Goal: Transaction & Acquisition: Purchase product/service

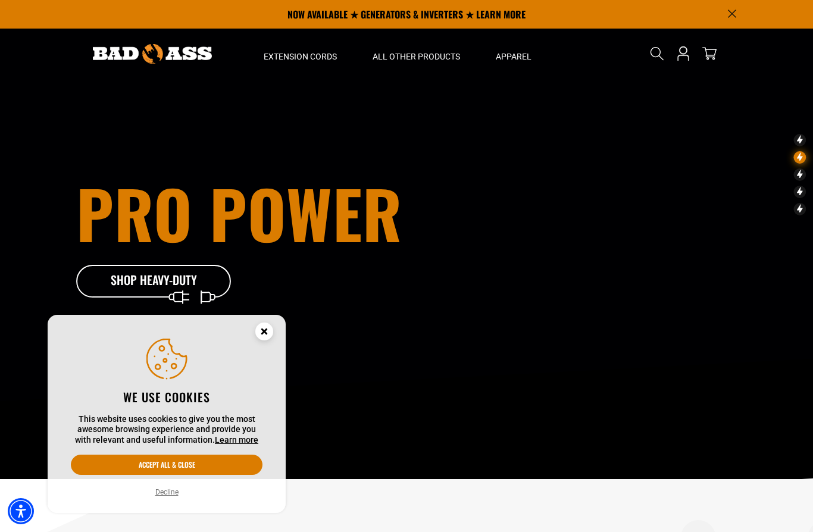
click at [267, 328] on circle "Close this option" at bounding box center [264, 332] width 18 height 18
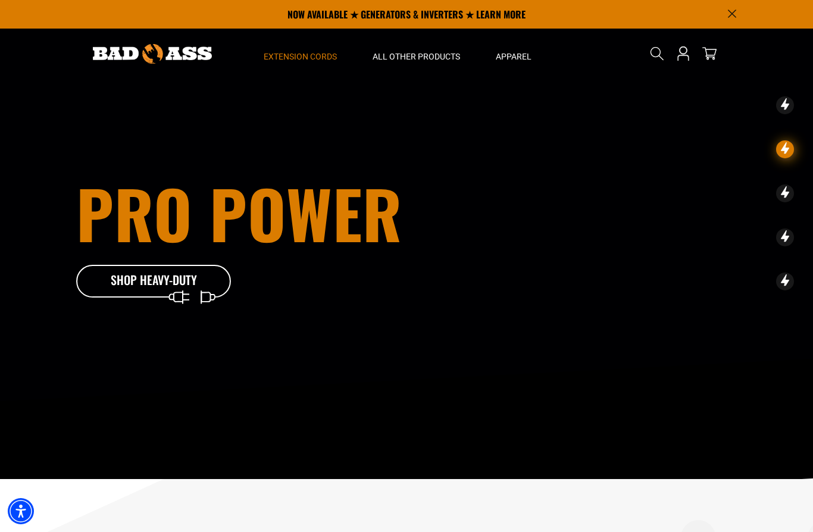
click at [329, 58] on span "Extension Cords" at bounding box center [300, 56] width 73 height 11
click at [327, 55] on span "Extension Cords" at bounding box center [300, 56] width 73 height 11
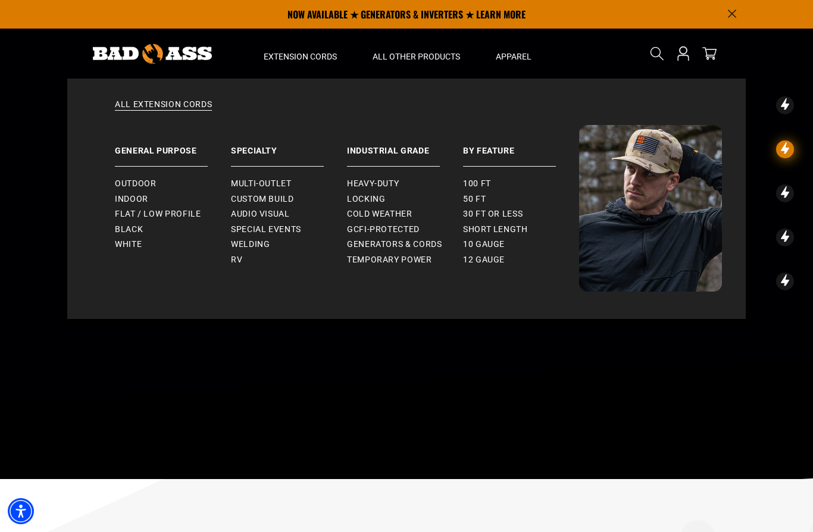
click at [190, 111] on link "All Extension Cords" at bounding box center [406, 112] width 631 height 26
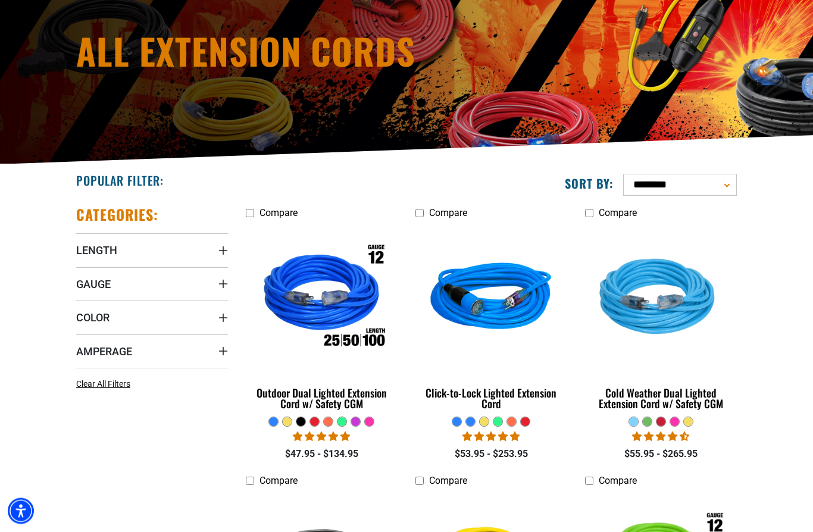
scroll to position [138, 0]
click at [175, 261] on summary "Length" at bounding box center [152, 249] width 152 height 33
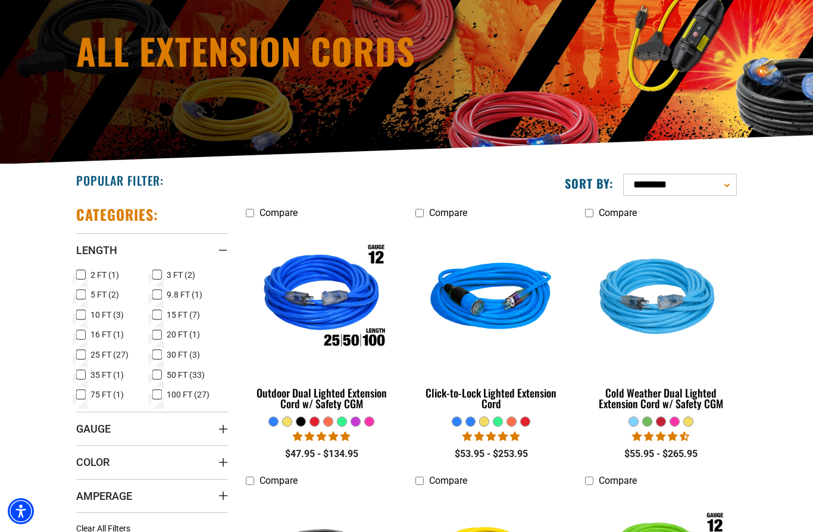
click at [167, 374] on span "50 FT (33)" at bounding box center [186, 375] width 38 height 8
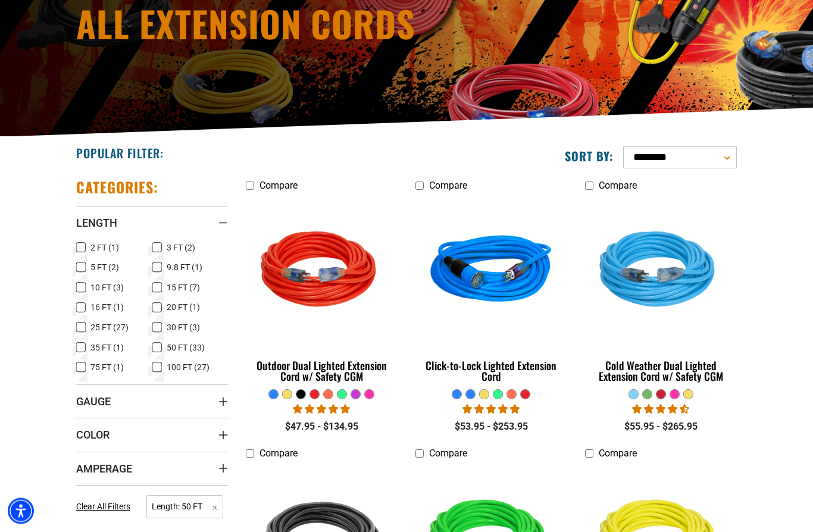
scroll to position [166, 0]
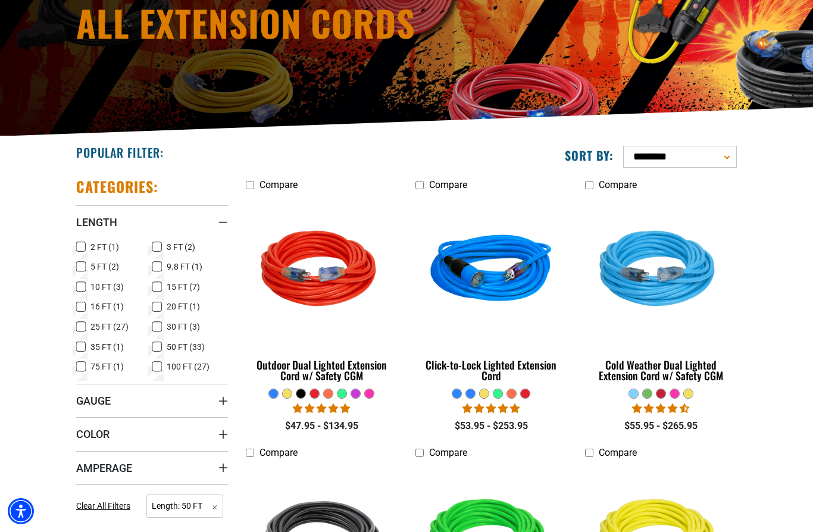
click at [89, 405] on span "Gauge" at bounding box center [93, 401] width 35 height 14
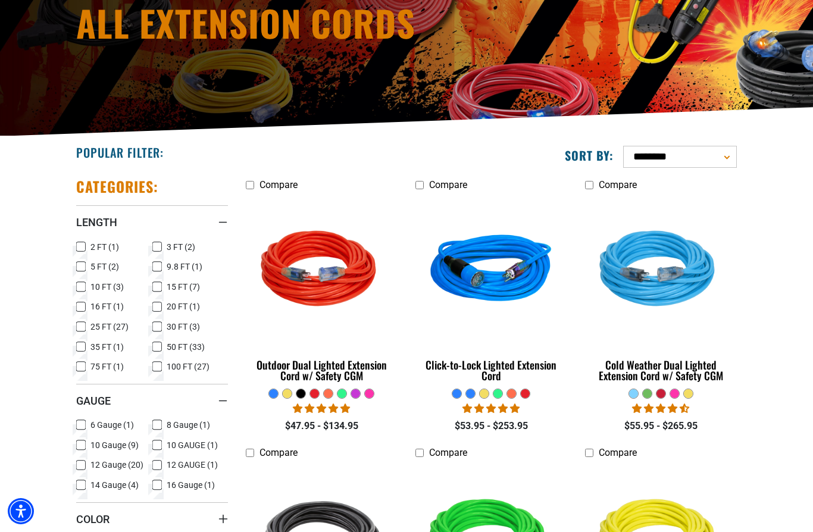
click at [167, 445] on span "10 GAUGE (1)" at bounding box center [192, 445] width 51 height 8
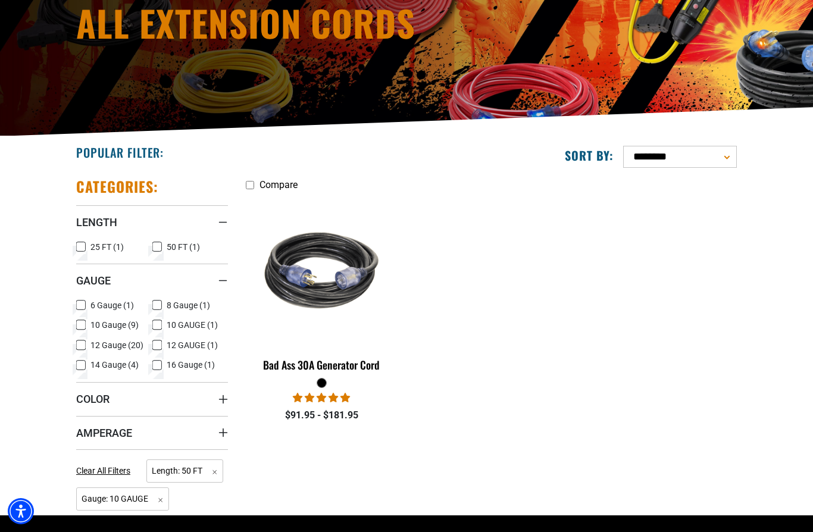
click at [89, 326] on label "10 Gauge (9) 10 Gauge (9 products)" at bounding box center [114, 324] width 76 height 15
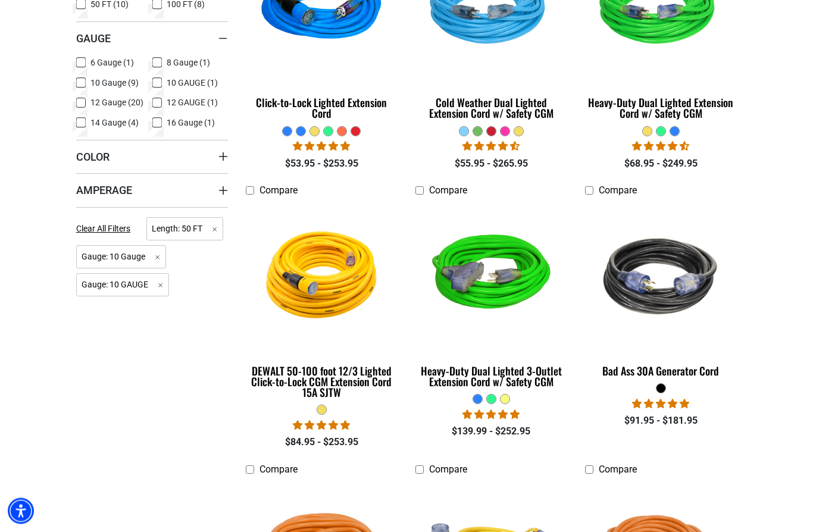
scroll to position [429, 0]
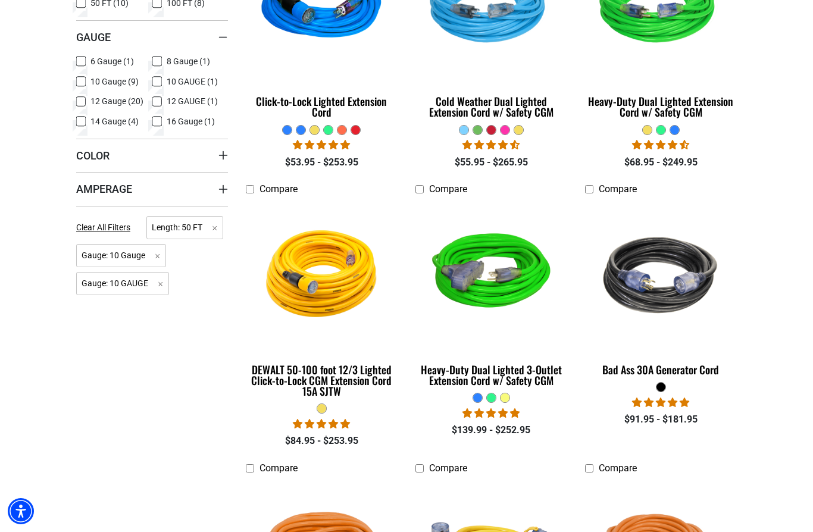
click at [532, 370] on div "Heavy-Duty Dual Lighted 3-Outlet Extension Cord w/ Safety CGM" at bounding box center [492, 374] width 152 height 21
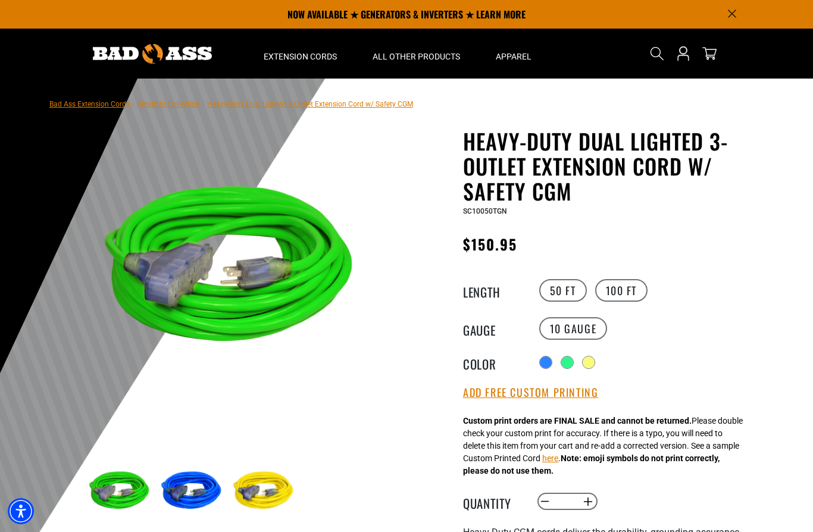
click at [544, 362] on div at bounding box center [546, 363] width 12 height 12
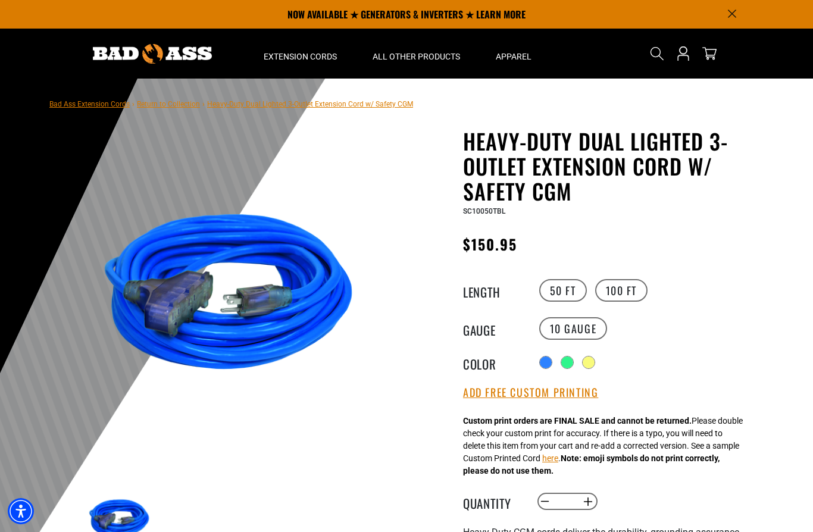
click at [686, 50] on icon "Open this option" at bounding box center [683, 53] width 14 height 14
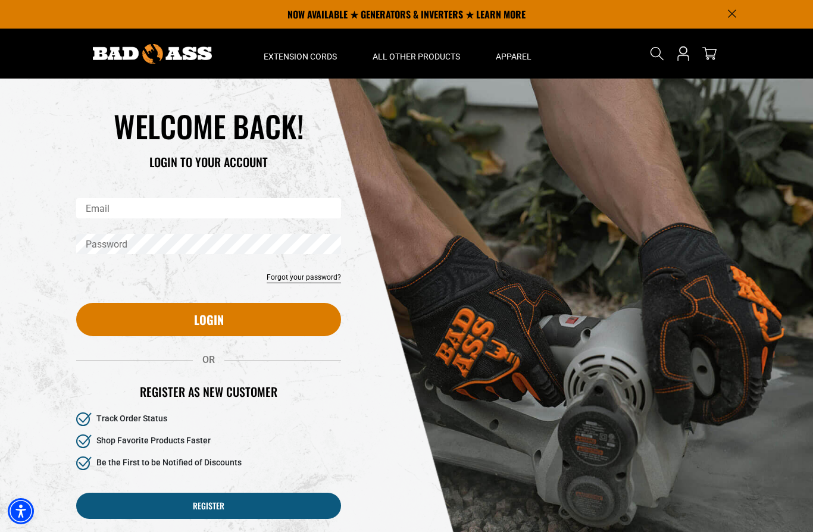
click at [230, 207] on input "Email" at bounding box center [208, 208] width 265 height 20
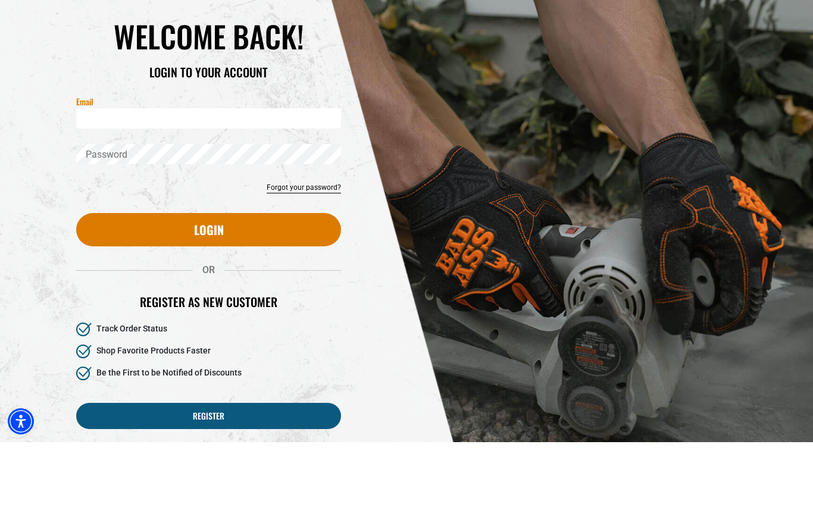
type input "*"
type input "**********"
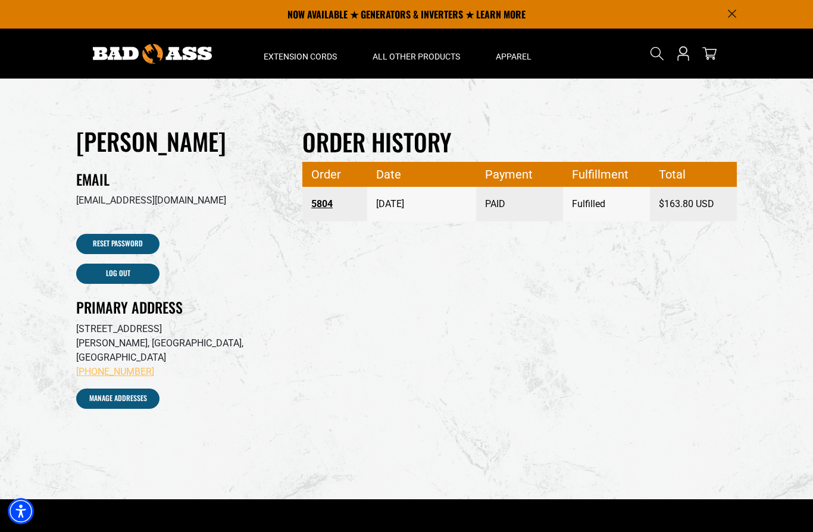
click at [331, 199] on link "5804" at bounding box center [335, 204] width 48 height 21
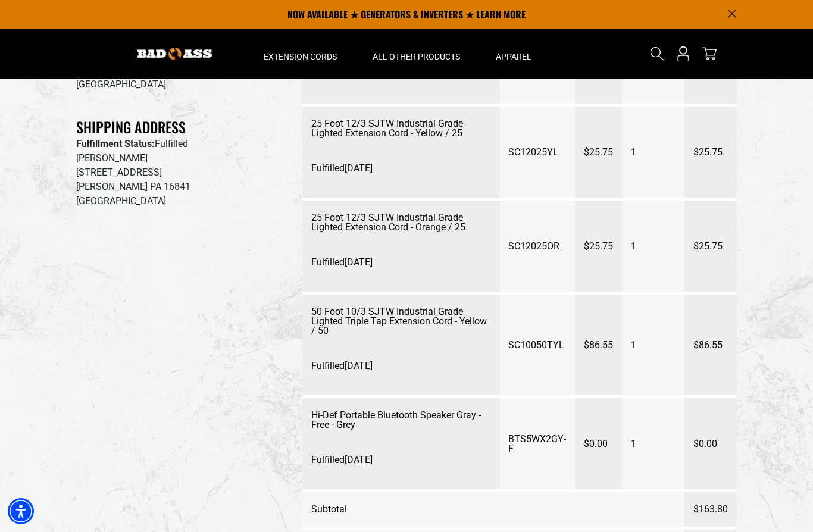
scroll to position [198, 0]
click at [426, 312] on p "50 Foot 10/3 SJTW Industrial Grade Lighted Triple Tap Extension Cord - Yellow /…" at bounding box center [400, 322] width 179 height 29
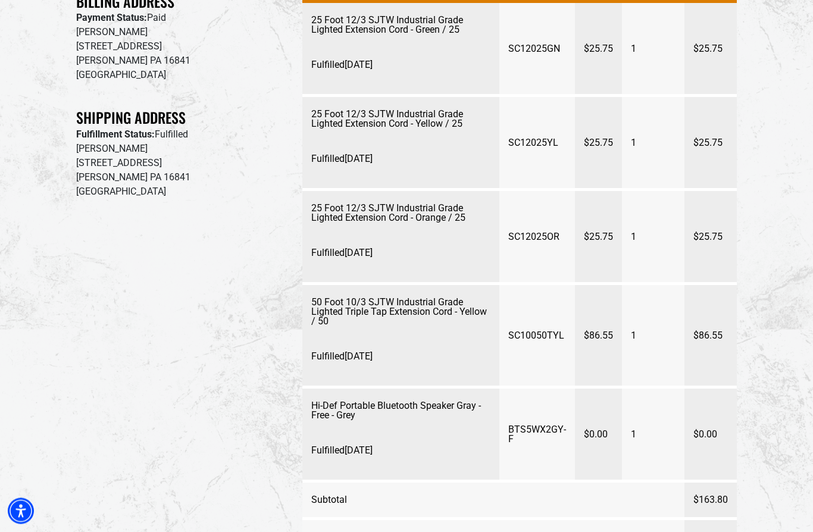
scroll to position [217, 0]
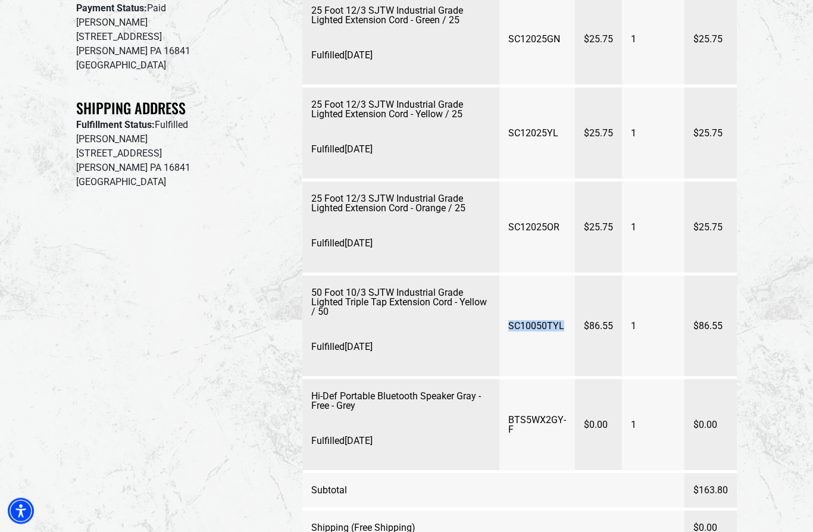
copy span "SC10050TYL"
click at [90, 410] on div "Jerry Huntington Return to Account details Billing Address Payment Status: Paid…" at bounding box center [180, 246] width 226 height 674
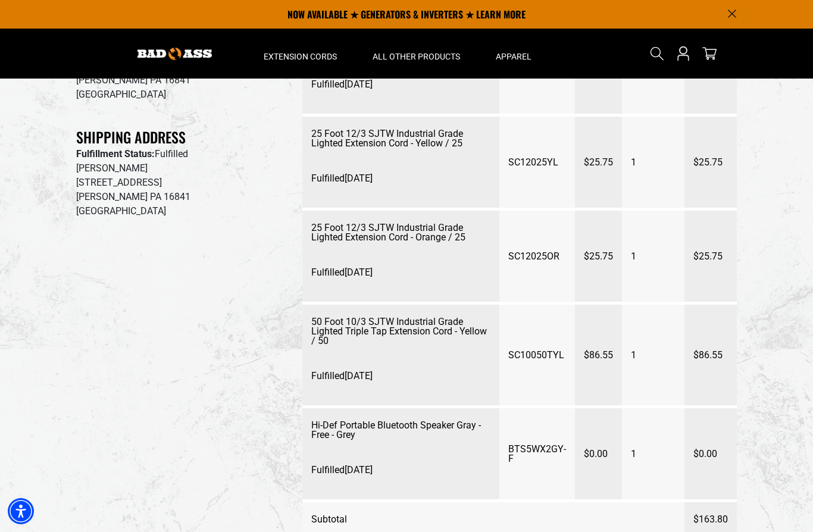
scroll to position [188, 0]
click at [444, 326] on p "50 Foot 10/3 SJTW Industrial Grade Lighted Triple Tap Extension Cord - Yellow /…" at bounding box center [400, 332] width 179 height 29
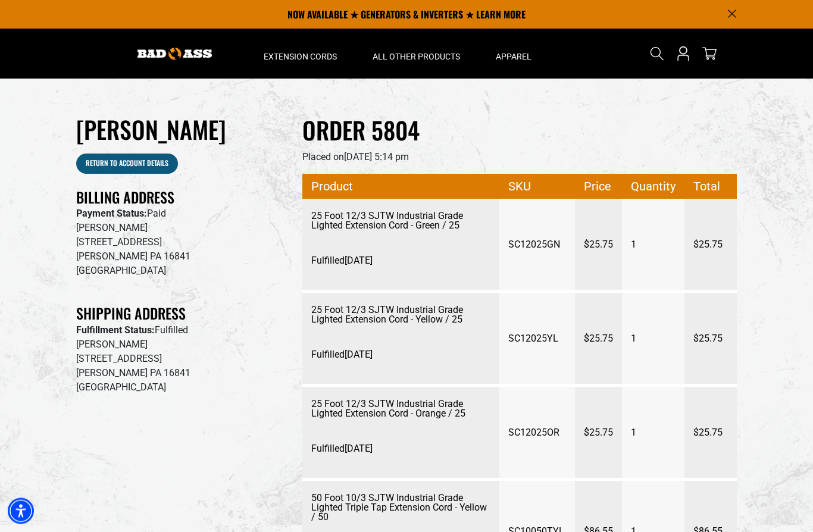
scroll to position [0, 0]
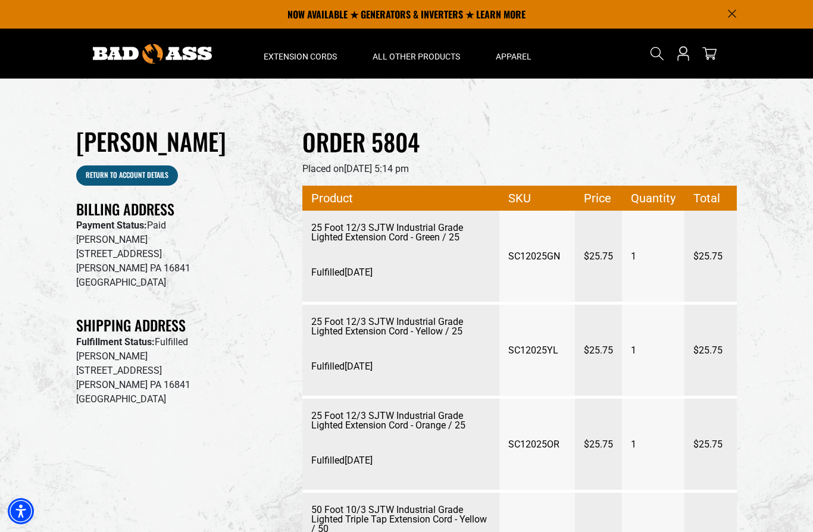
click at [656, 58] on icon "Search" at bounding box center [657, 53] width 14 height 14
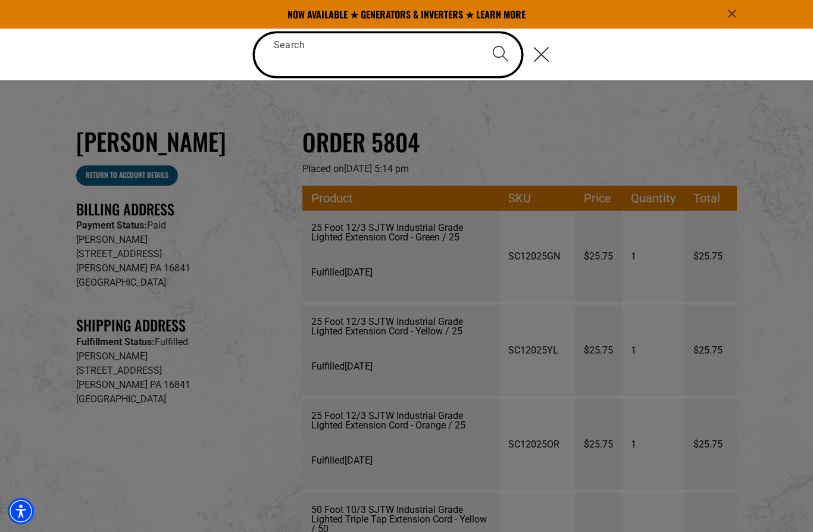
click at [394, 56] on input "Search" at bounding box center [388, 54] width 267 height 43
paste input "**********"
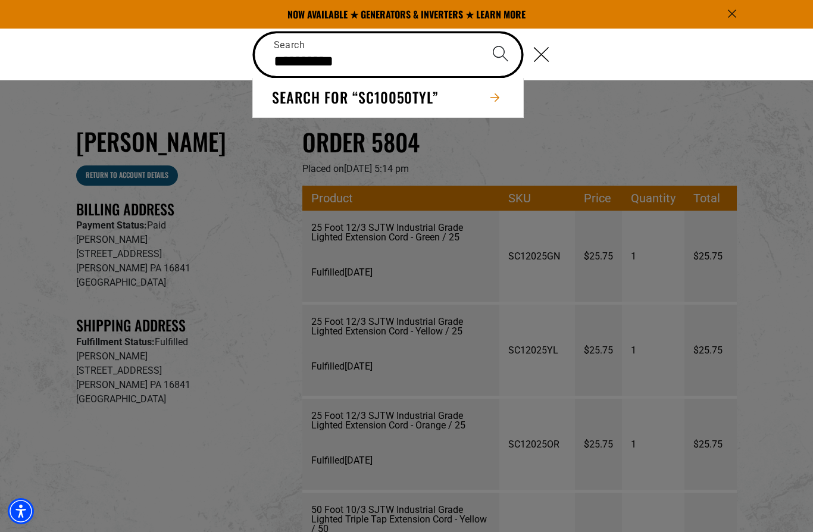
type input "**********"
click at [501, 54] on button "Search" at bounding box center [501, 54] width 42 height 42
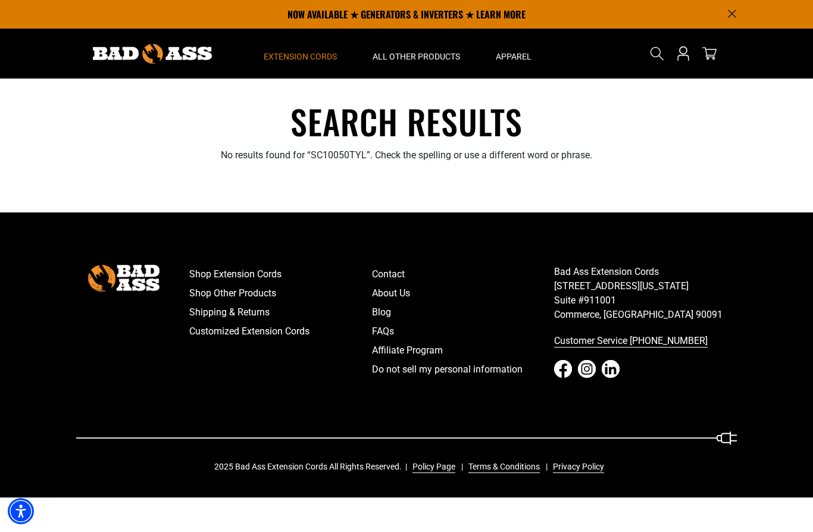
click at [308, 56] on span "Extension Cords" at bounding box center [300, 56] width 73 height 11
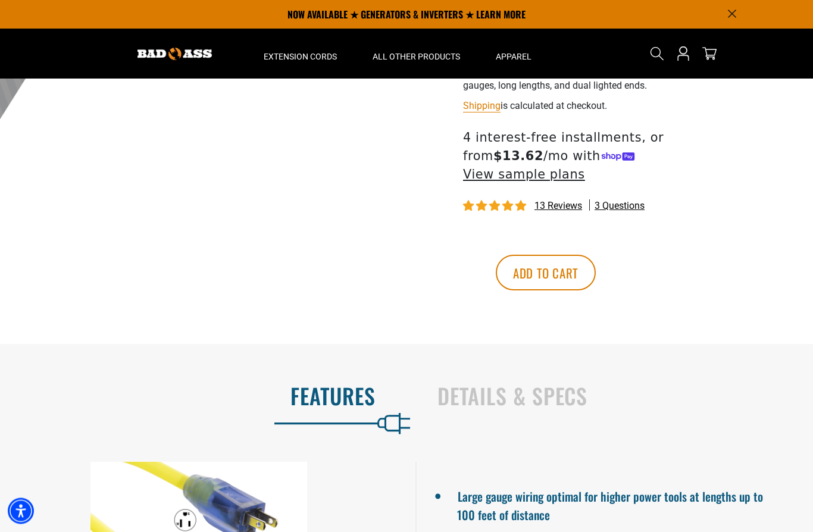
scroll to position [457, 0]
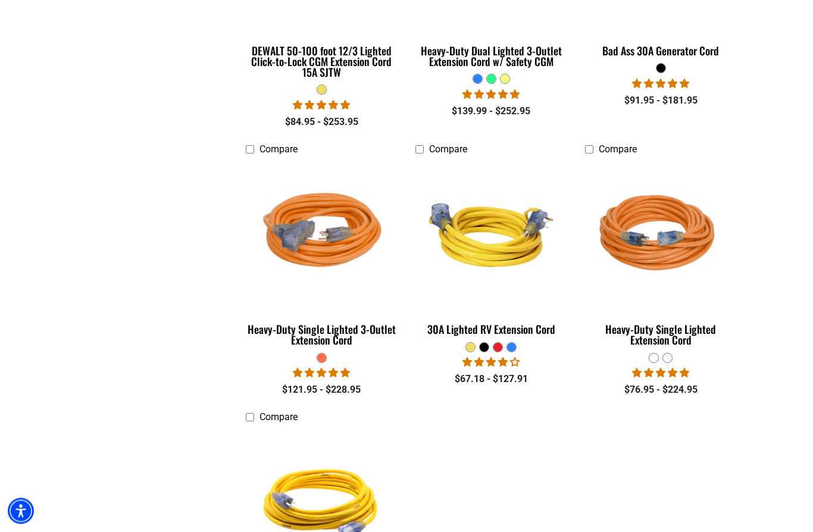
scroll to position [749, 0]
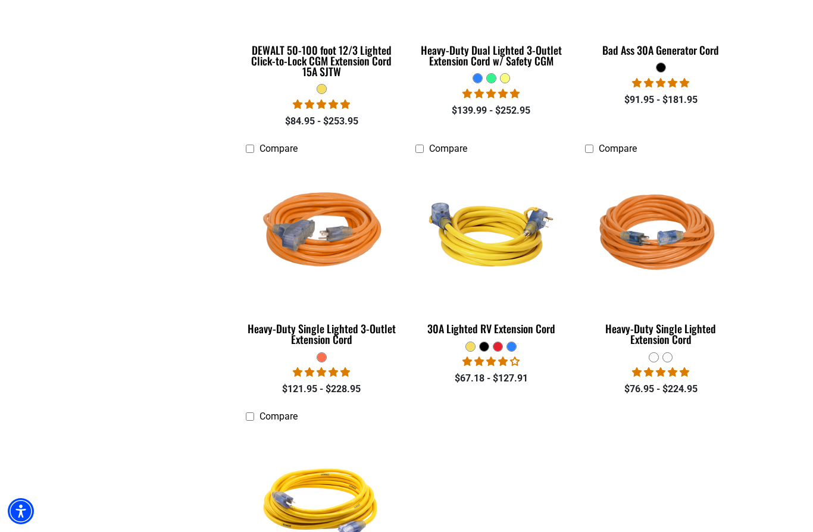
click at [382, 333] on div "Heavy-Duty Single Lighted 3-Outlet Extension Cord" at bounding box center [322, 333] width 152 height 21
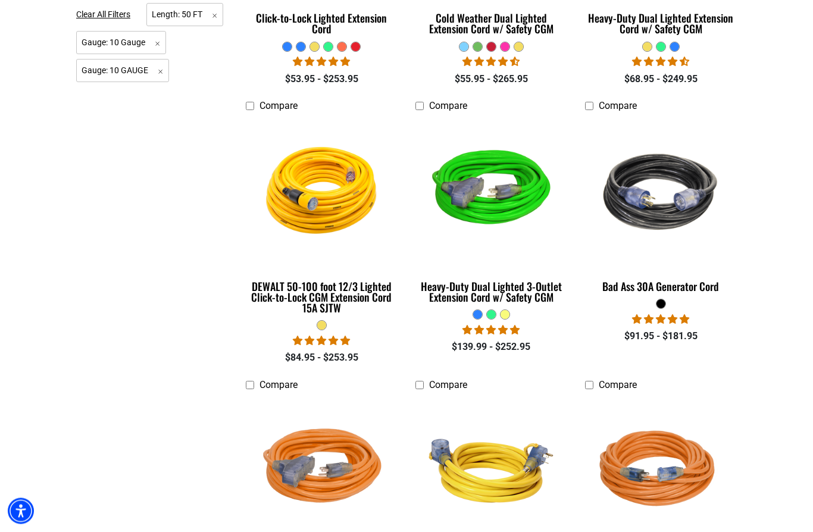
scroll to position [513, 0]
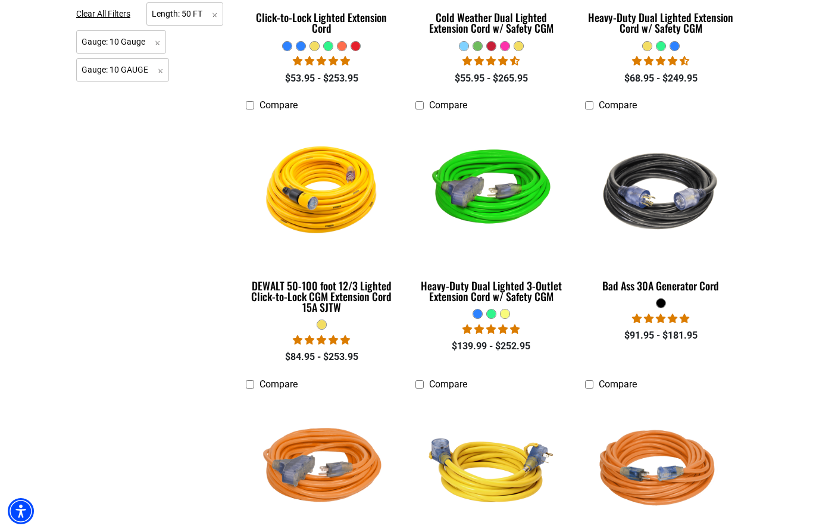
click at [547, 299] on div "Heavy-Duty Dual Lighted 3-Outlet Extension Cord w/ Safety CGM" at bounding box center [492, 290] width 152 height 21
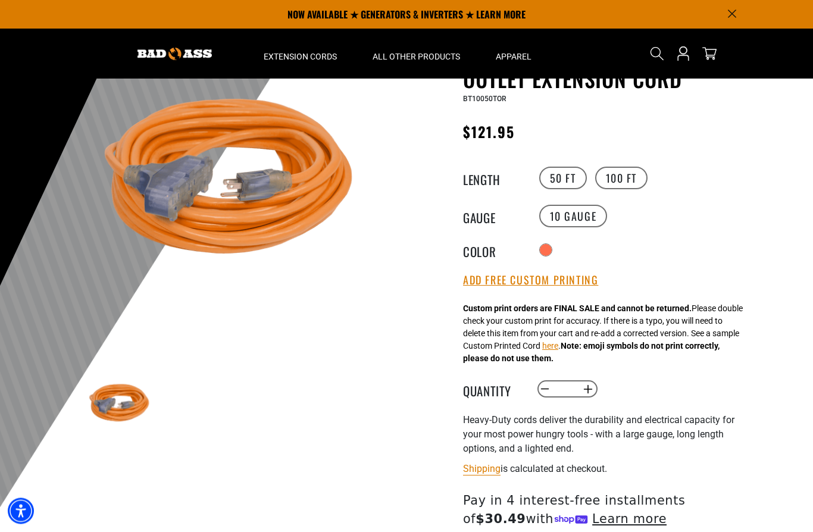
scroll to position [60, 0]
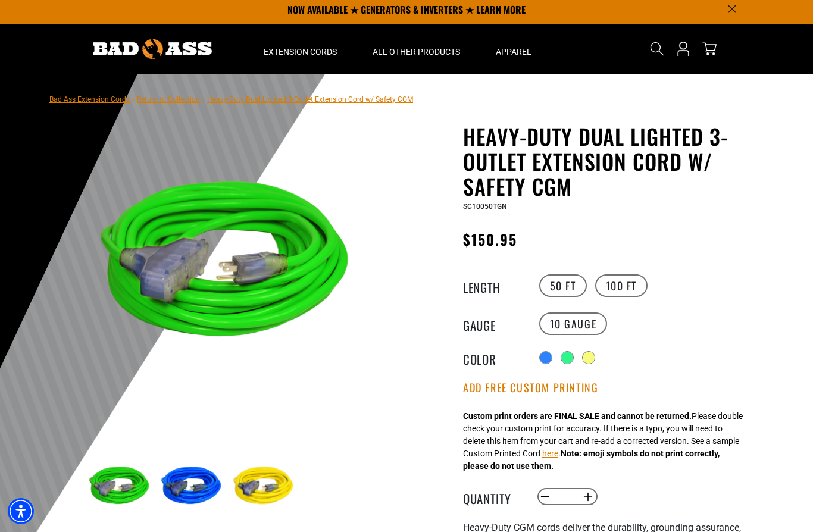
scroll to position [6, 0]
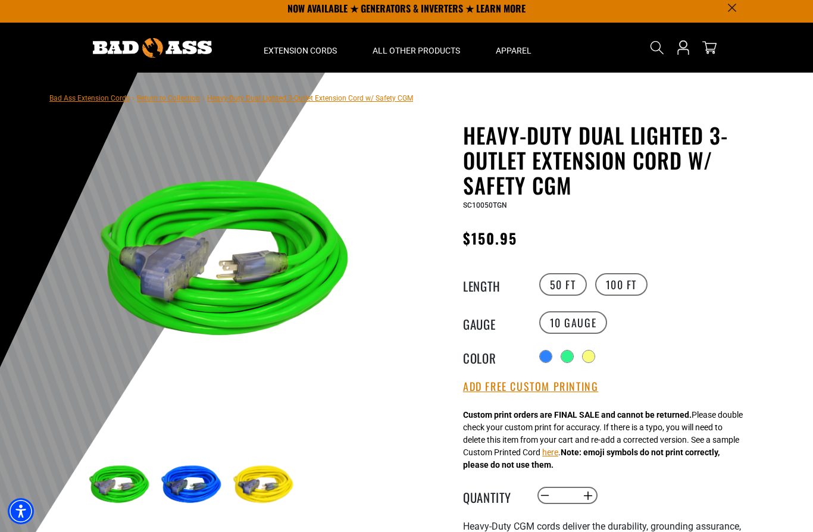
click at [548, 353] on div at bounding box center [546, 357] width 12 height 12
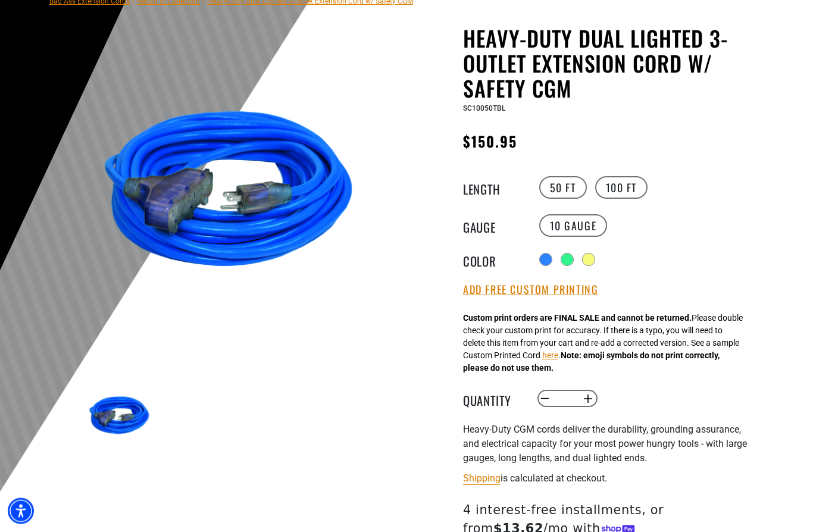
scroll to position [103, 0]
click at [580, 291] on button "Add Free Custom Printing" at bounding box center [530, 289] width 135 height 13
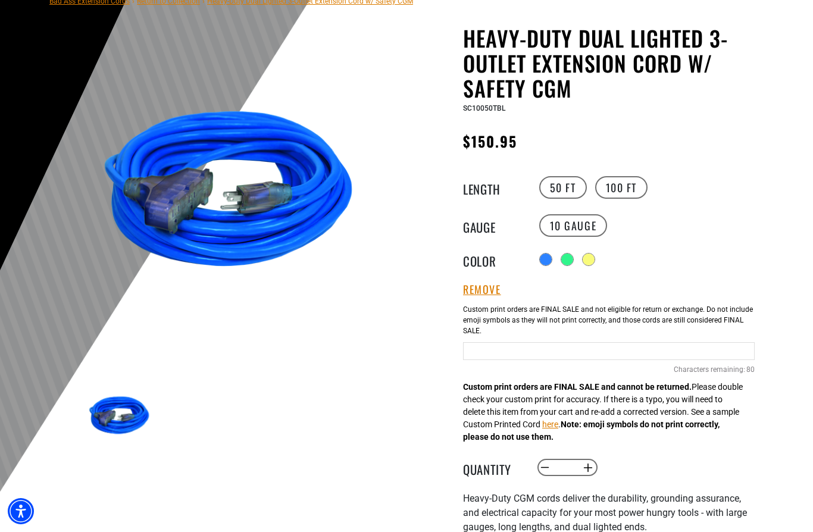
click at [588, 354] on input "Blue Cables" at bounding box center [609, 351] width 292 height 18
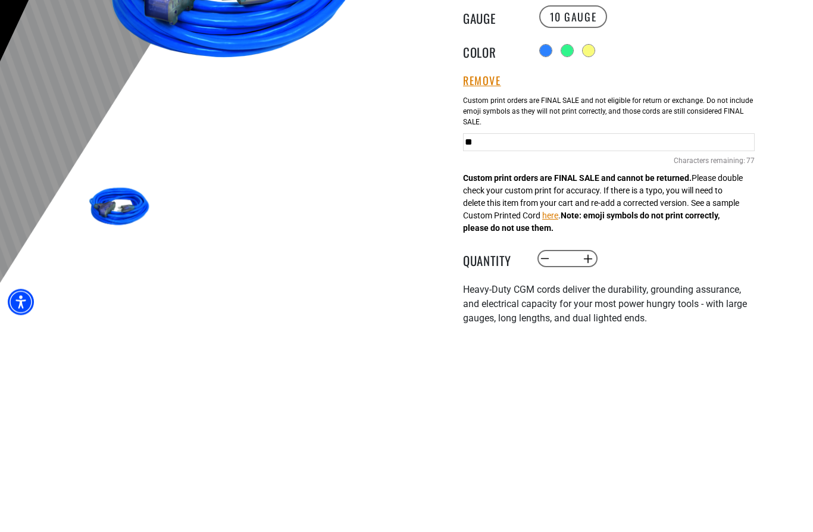
type input "*"
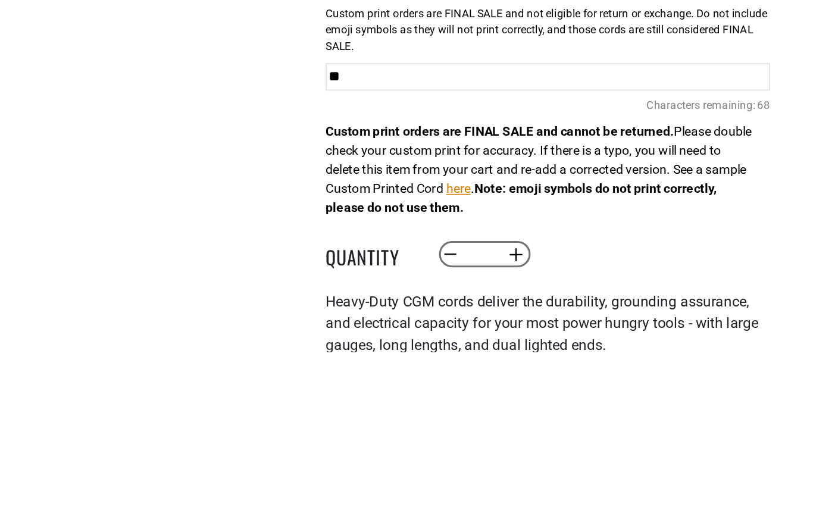
type input "*"
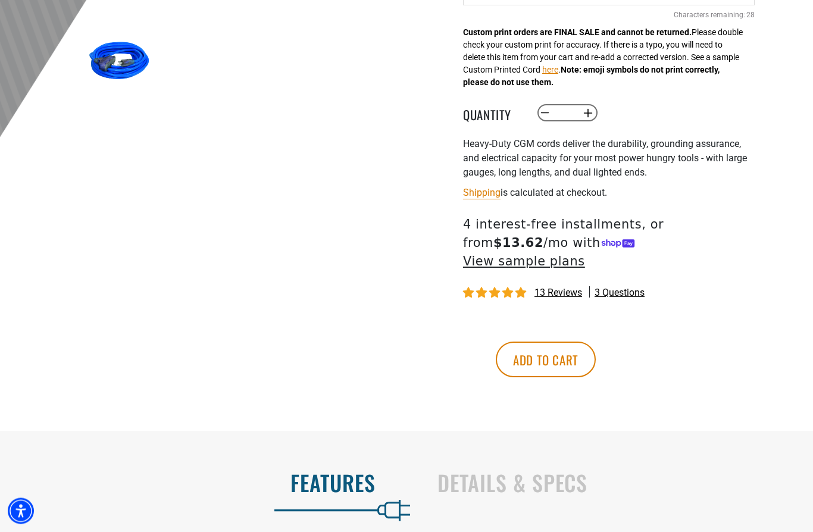
scroll to position [460, 0]
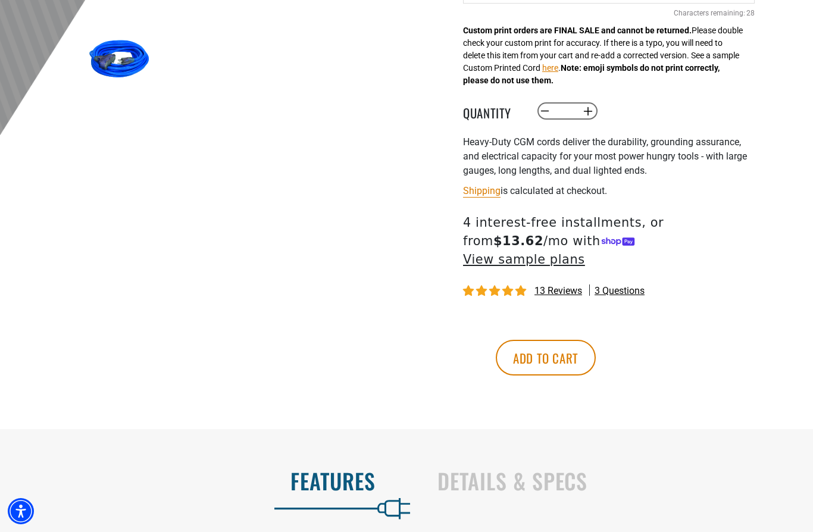
type input "**********"
click at [596, 341] on button "Add to cart" at bounding box center [546, 358] width 100 height 36
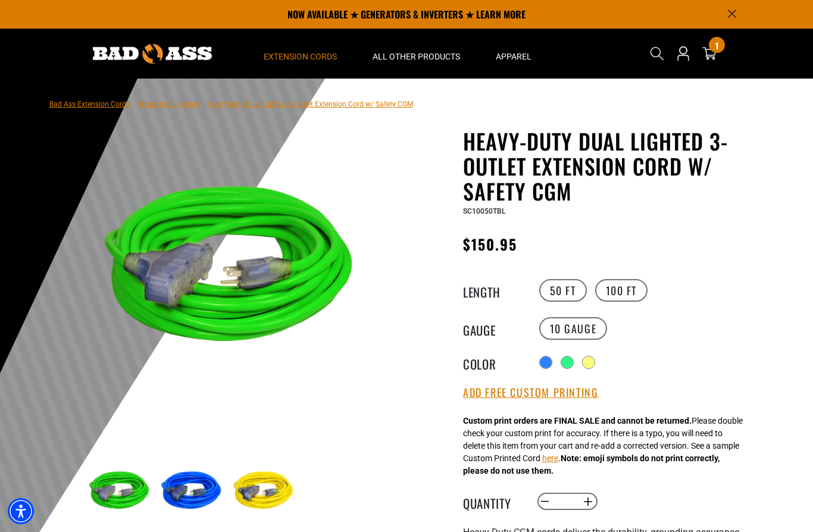
click at [323, 60] on span "Extension Cords" at bounding box center [300, 56] width 73 height 11
click at [319, 57] on span "Extension Cords" at bounding box center [300, 56] width 73 height 11
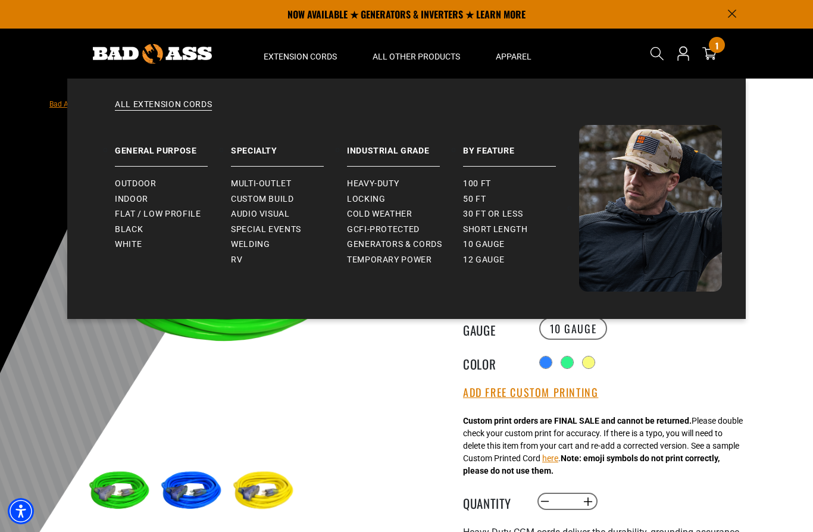
click at [120, 179] on span "Outdoor" at bounding box center [135, 184] width 41 height 11
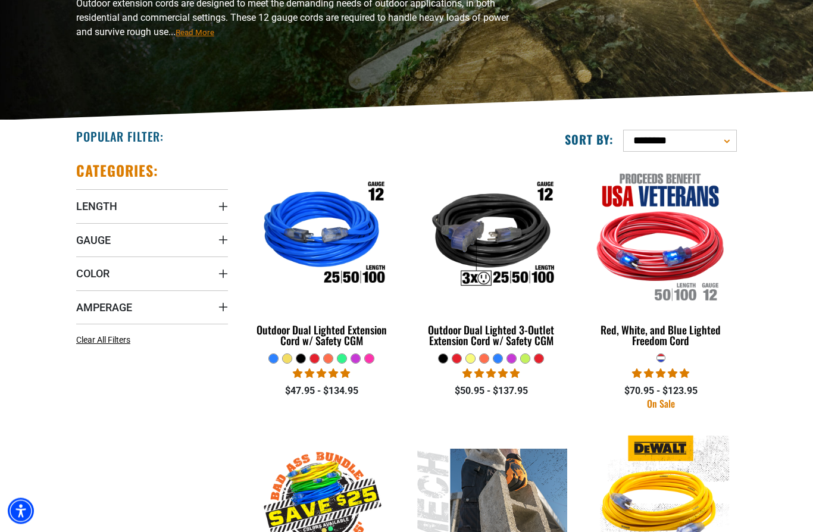
scroll to position [183, 0]
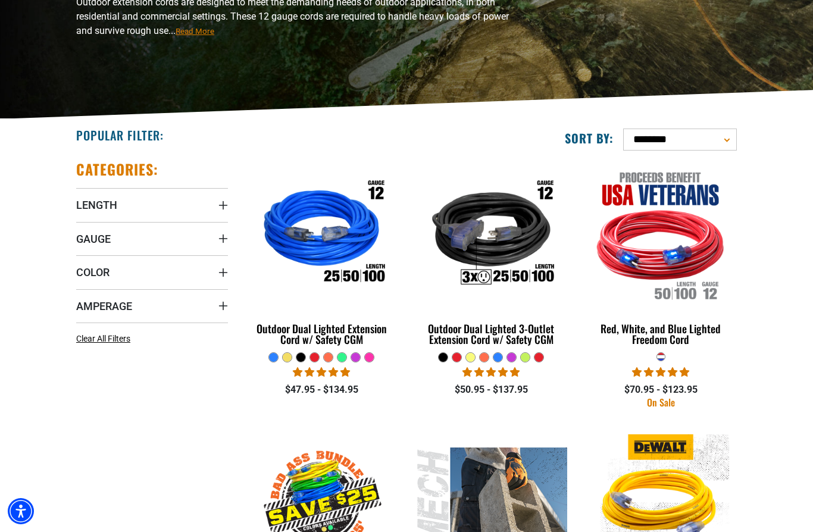
click at [86, 237] on span "Gauge" at bounding box center [93, 239] width 35 height 14
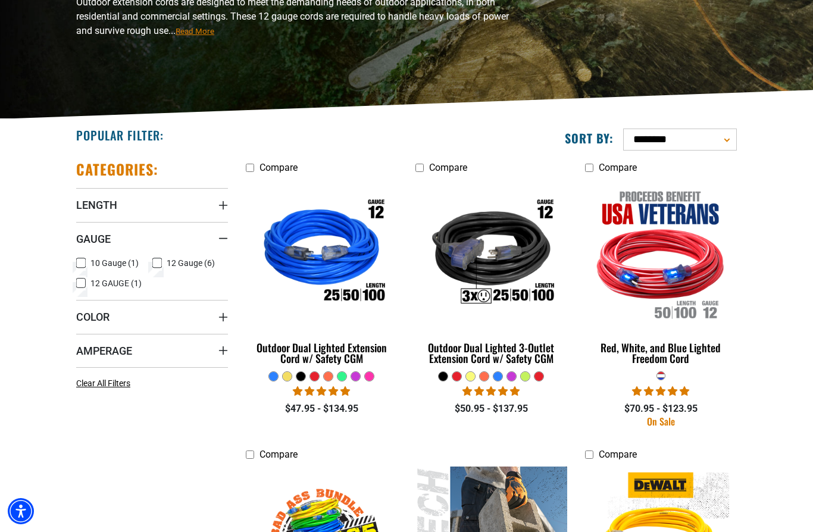
click at [85, 263] on icon at bounding box center [81, 262] width 10 height 15
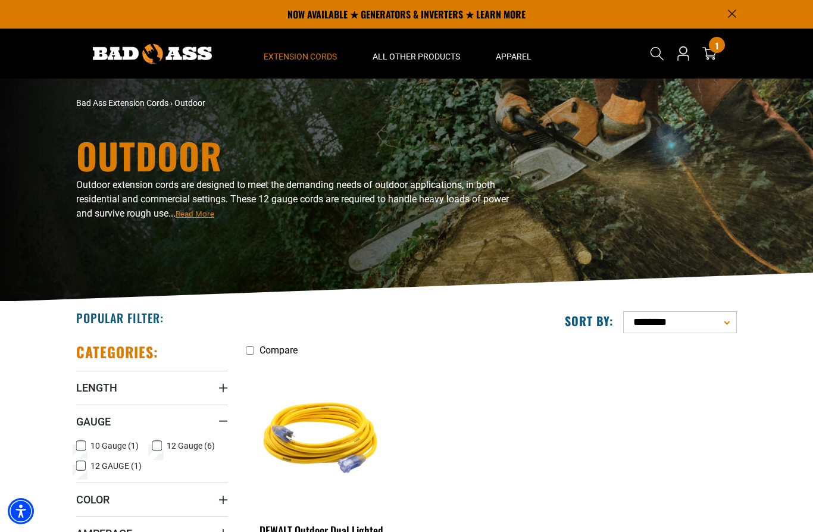
click at [709, 52] on icon at bounding box center [710, 53] width 14 height 14
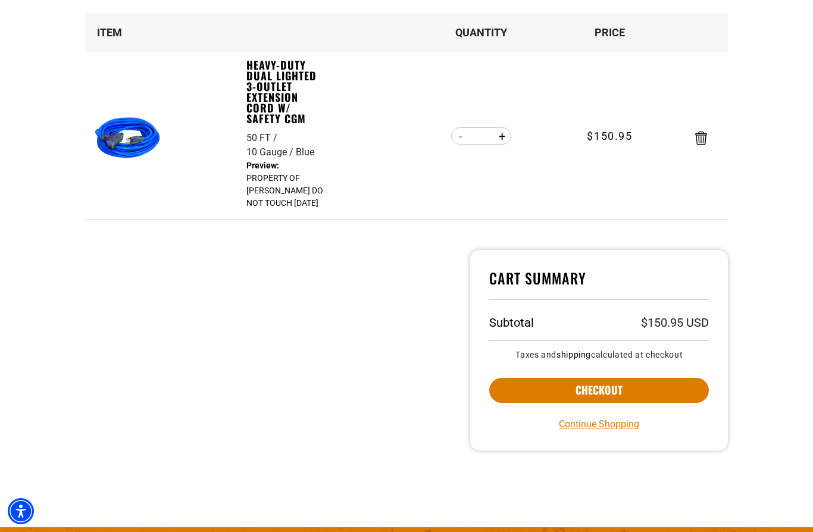
click at [680, 402] on button "Checkout" at bounding box center [599, 390] width 220 height 25
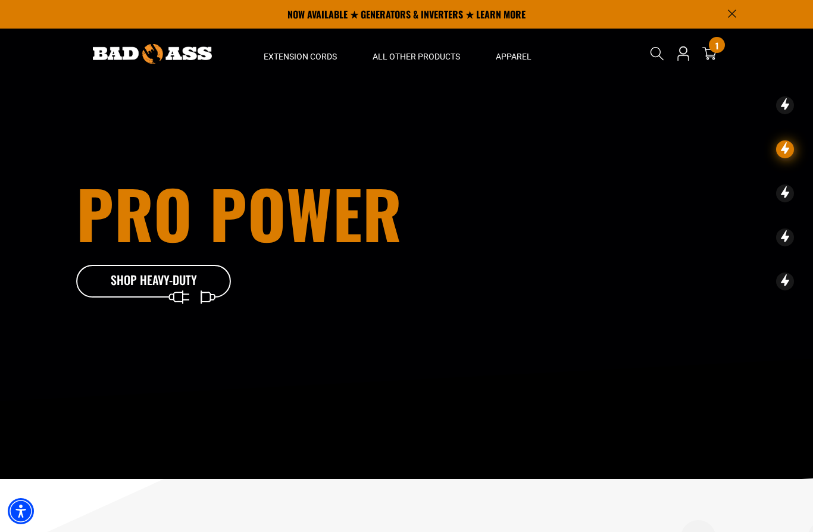
click at [323, 70] on div "All Extension Cords General Purpose Outdoor Indoor" at bounding box center [300, 204] width 109 height 280
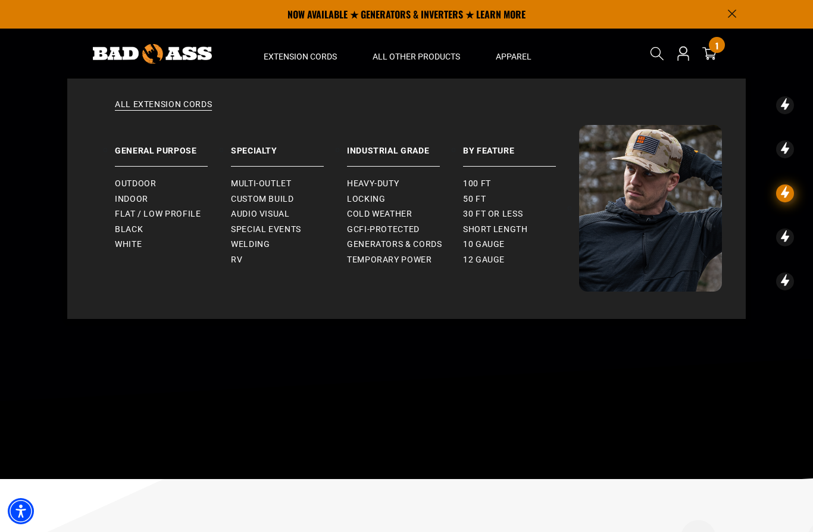
click at [500, 245] on span "10 gauge" at bounding box center [484, 244] width 42 height 11
